Goal: Information Seeking & Learning: Check status

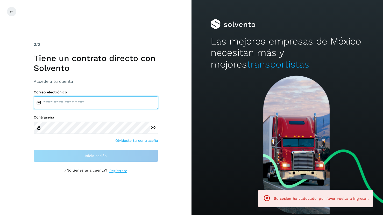
click at [79, 101] on input "email" at bounding box center [96, 103] width 124 height 12
type input "**********"
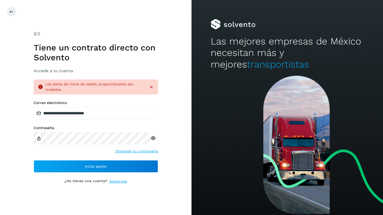
click at [152, 138] on icon at bounding box center [152, 138] width 5 height 5
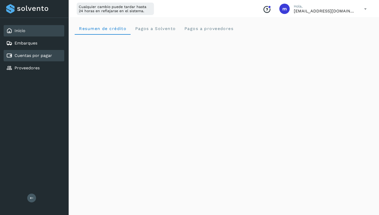
click at [29, 58] on div "Cuentas por pagar" at bounding box center [29, 56] width 46 height 6
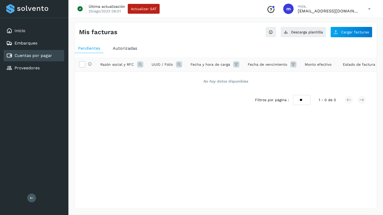
click at [124, 48] on span "Autorizadas" at bounding box center [125, 48] width 24 height 5
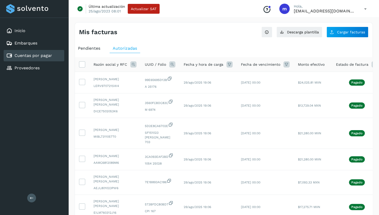
click at [89, 49] on span "Pendientes" at bounding box center [89, 48] width 22 height 5
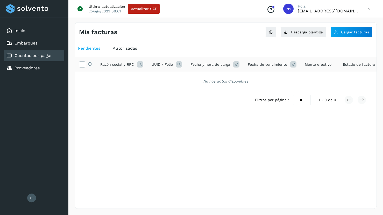
click at [124, 47] on span "Autorizadas" at bounding box center [125, 48] width 24 height 5
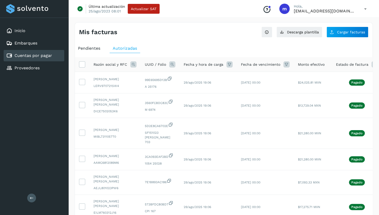
click at [132, 64] on icon at bounding box center [133, 64] width 6 height 6
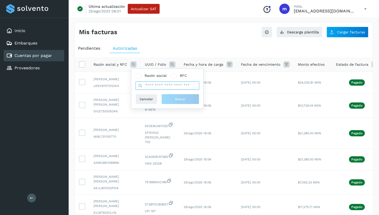
click at [151, 87] on input "text" at bounding box center [167, 86] width 64 height 8
type input "******"
click at [172, 100] on button "Buscar" at bounding box center [180, 99] width 38 height 10
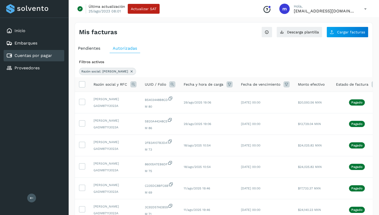
click at [144, 28] on div "Mis facturas" at bounding box center [151, 32] width 145 height 8
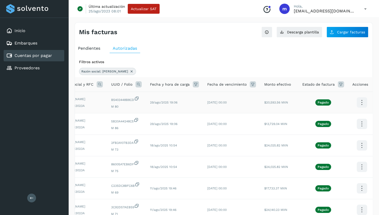
click at [360, 102] on icon at bounding box center [361, 103] width 12 height 12
click at [285, 127] on div at bounding box center [189, 107] width 379 height 215
click at [281, 130] on td "$13,729.04 MXN" at bounding box center [279, 123] width 38 height 21
click at [360, 109] on icon at bounding box center [361, 103] width 12 height 12
click at [288, 101] on div at bounding box center [189, 107] width 379 height 215
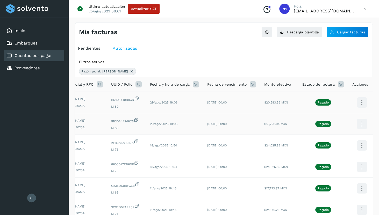
click at [361, 102] on icon at bounding box center [361, 103] width 12 height 12
click at [153, 31] on div at bounding box center [189, 107] width 379 height 215
